Goal: Complete application form

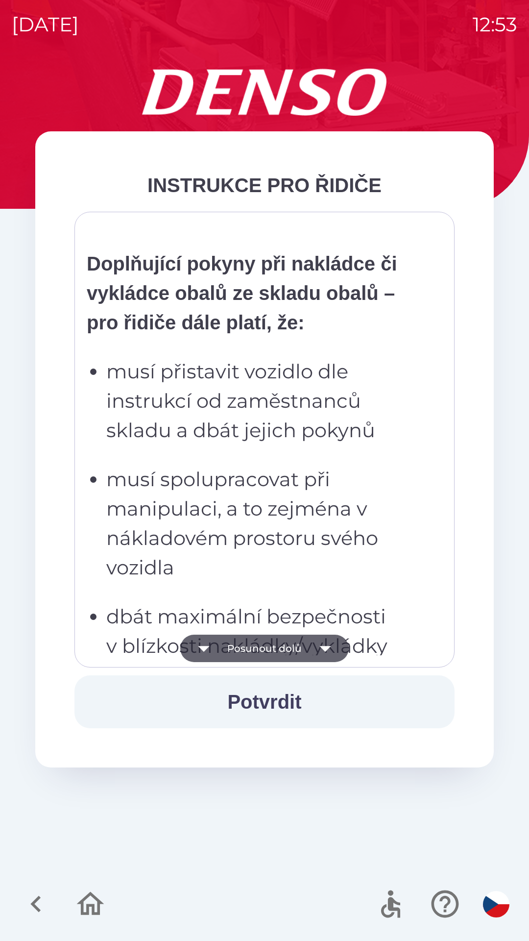
click at [248, 392] on p "musí přistavit vozidlo dle instrukcí od zaměstnanců skladu a dbát jejich pokynů" at bounding box center [267, 401] width 323 height 88
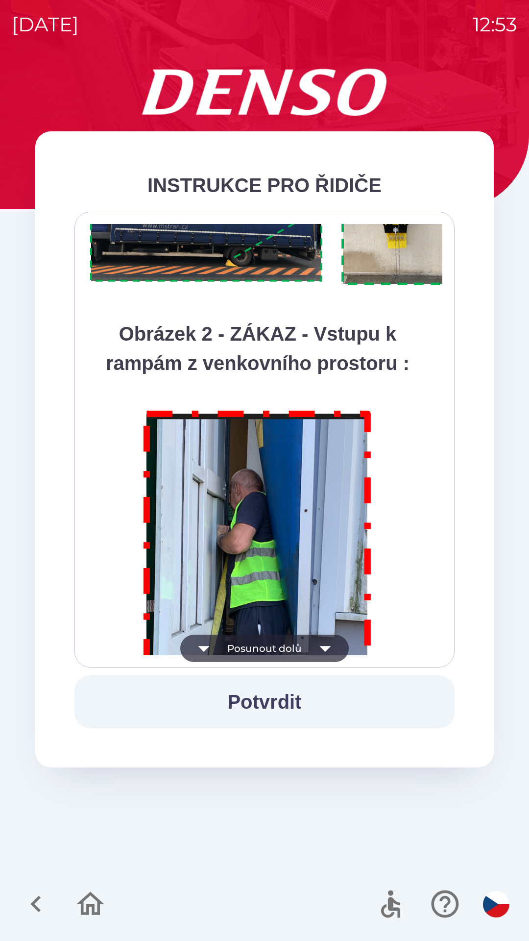
scroll to position [5509, 0]
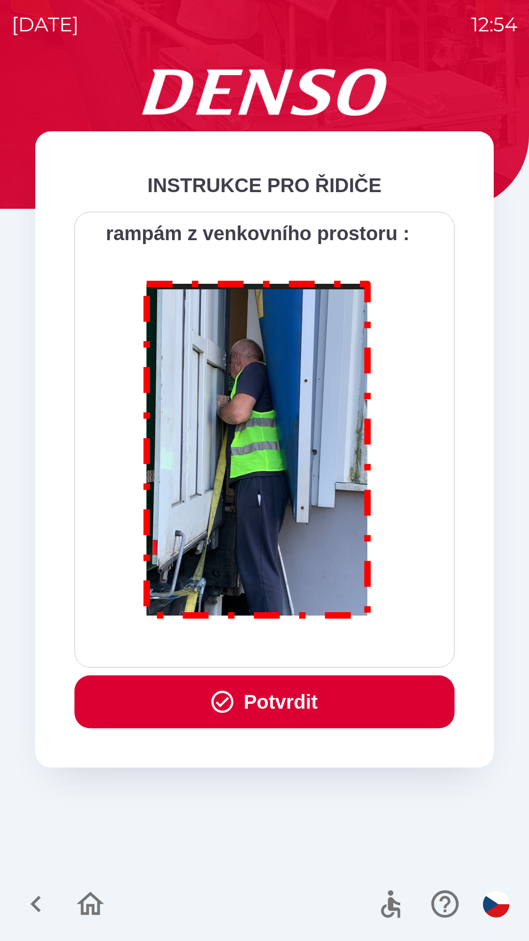
click at [270, 701] on button "Potvrdit" at bounding box center [265, 702] width 380 height 53
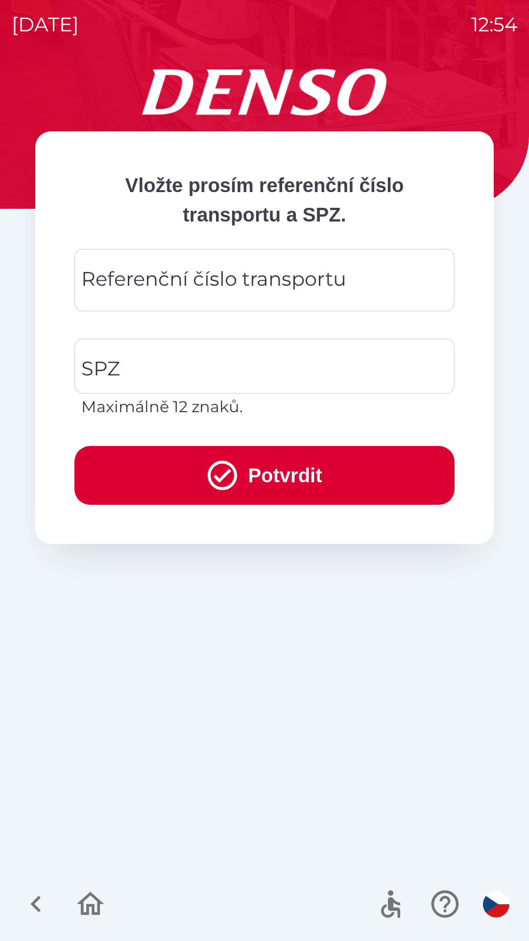
click at [219, 272] on div "Referenční číslo transportu Referenční číslo transportu" at bounding box center [265, 280] width 380 height 62
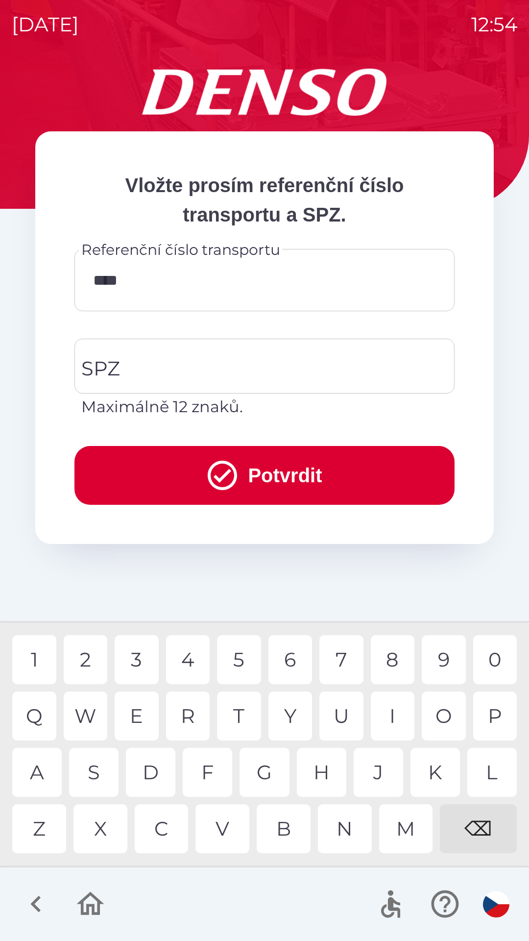
click at [338, 663] on div "7" at bounding box center [342, 659] width 44 height 49
click at [189, 660] on div "4" at bounding box center [188, 659] width 44 height 49
type input "******"
click at [236, 663] on div "5" at bounding box center [239, 659] width 44 height 49
click at [174, 362] on input "SPZ" at bounding box center [257, 366] width 357 height 46
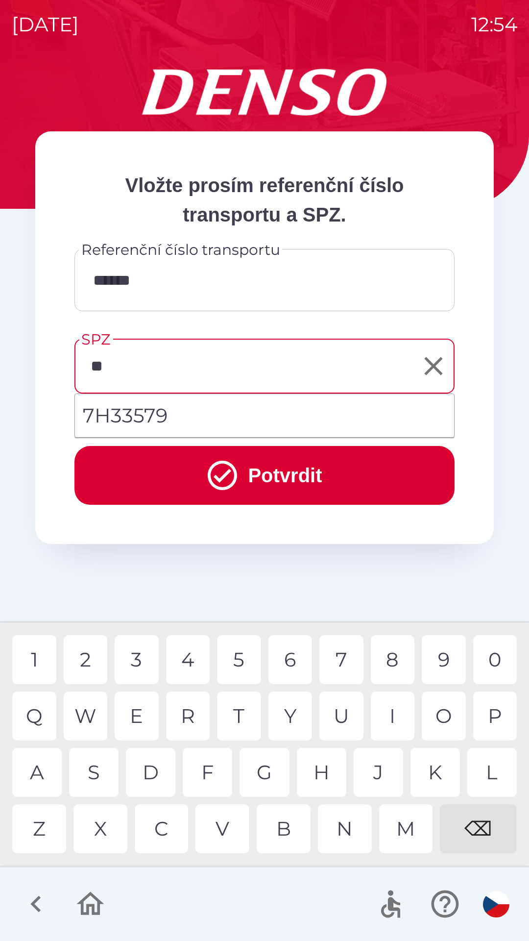
click at [324, 769] on div "H" at bounding box center [322, 772] width 50 height 49
click at [138, 655] on div "3" at bounding box center [137, 659] width 44 height 49
click at [339, 659] on div "7" at bounding box center [342, 659] width 44 height 49
type input "*******"
click at [445, 660] on div "9" at bounding box center [444, 659] width 44 height 49
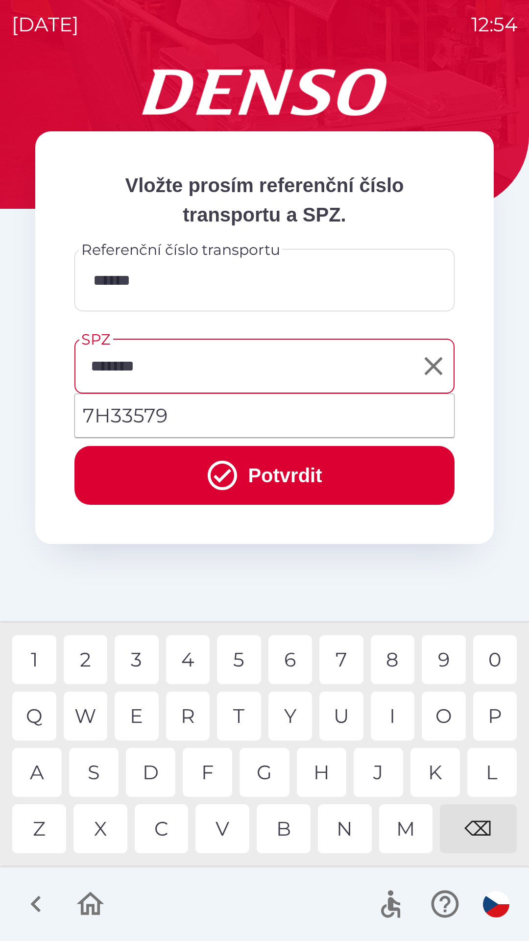
click at [151, 416] on li "7H33579" at bounding box center [264, 415] width 379 height 35
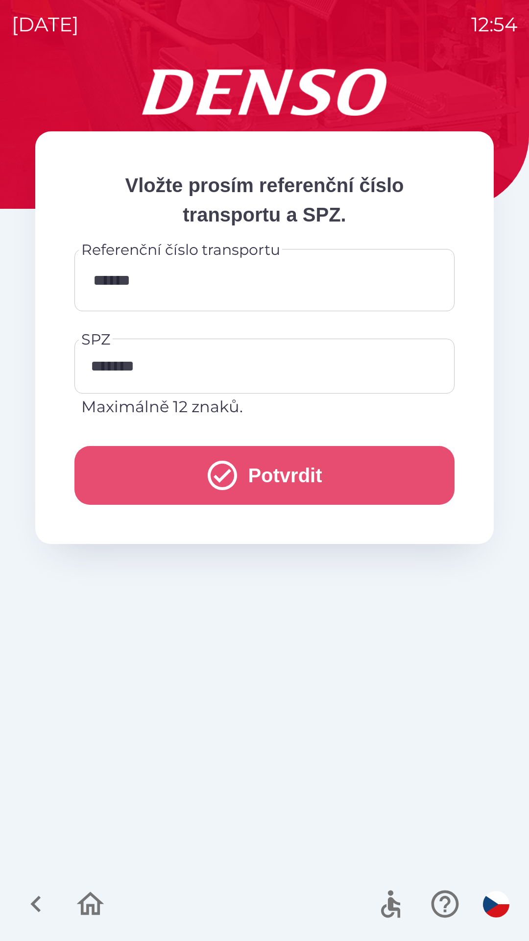
click at [253, 478] on button "Potvrdit" at bounding box center [265, 475] width 380 height 59
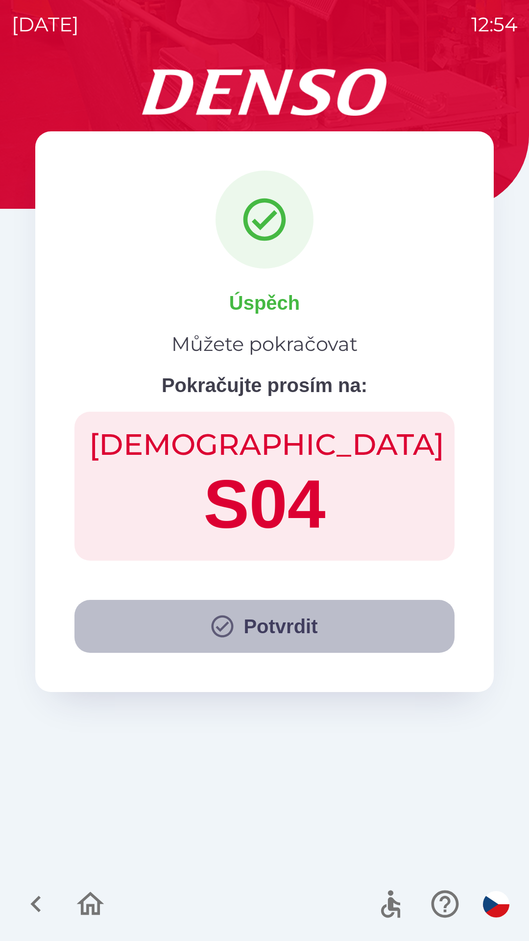
click at [251, 629] on button "Potvrdit" at bounding box center [265, 626] width 380 height 53
